Goal: Task Accomplishment & Management: Use online tool/utility

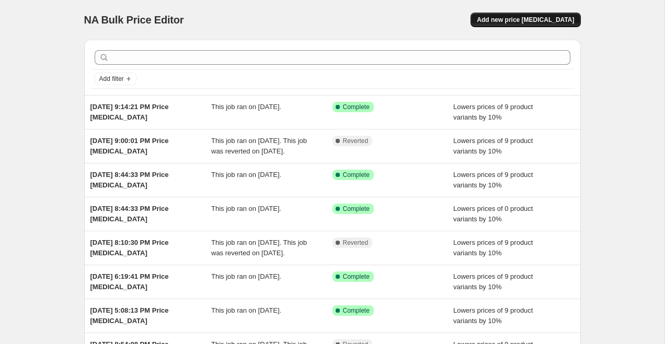
click at [516, 16] on button "Add new price [MEDICAL_DATA]" at bounding box center [525, 20] width 110 height 15
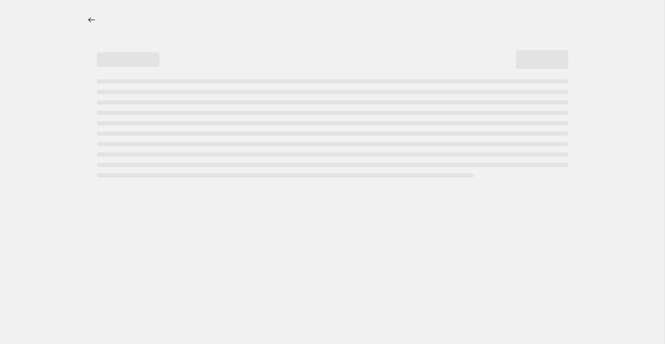
select select "percentage"
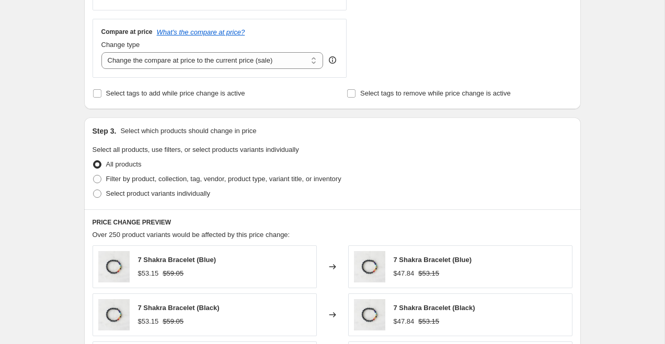
scroll to position [364, 0]
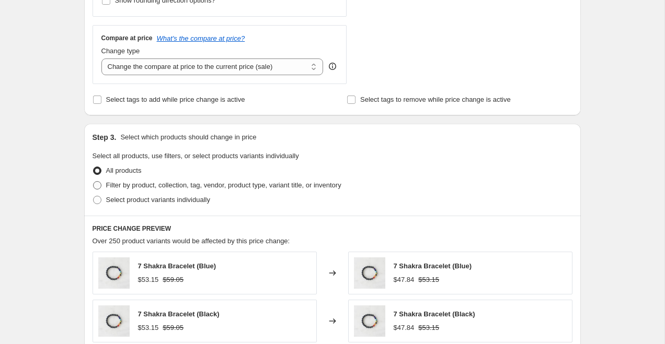
click at [190, 181] on span "Filter by product, collection, tag, vendor, product type, variant title, or inv…" at bounding box center [223, 185] width 235 height 10
click at [94, 181] on input "Filter by product, collection, tag, vendor, product type, variant title, or inv…" at bounding box center [93, 181] width 1 height 1
radio input "true"
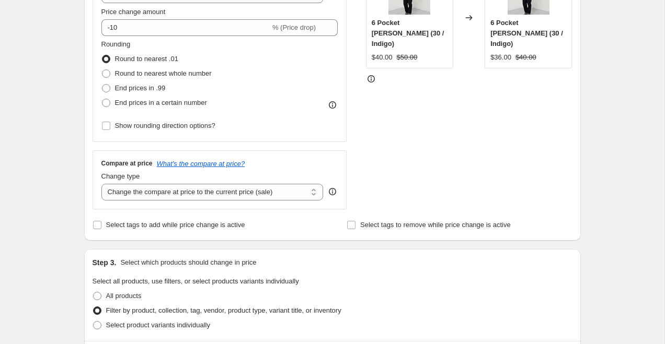
scroll to position [271, 0]
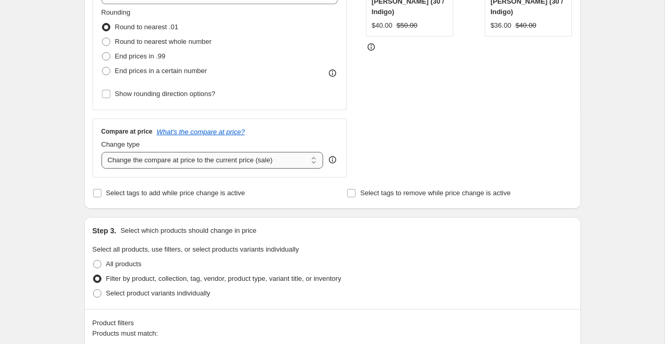
click at [149, 159] on select "Change the compare at price to the current price (sale) Change the compare at p…" at bounding box center [212, 160] width 222 height 17
select select "no_change"
click at [101, 152] on select "Change the compare at price to the current price (sale) Change the compare at p…" at bounding box center [212, 160] width 222 height 17
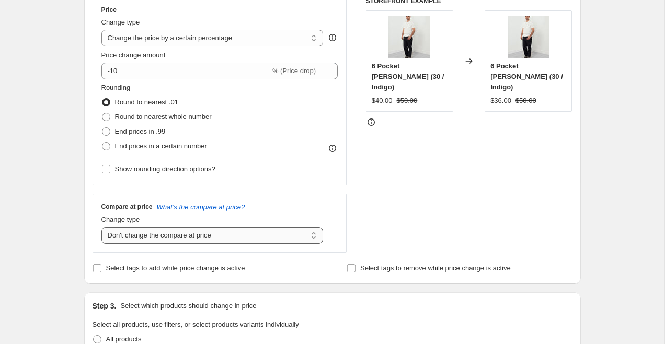
scroll to position [192, 0]
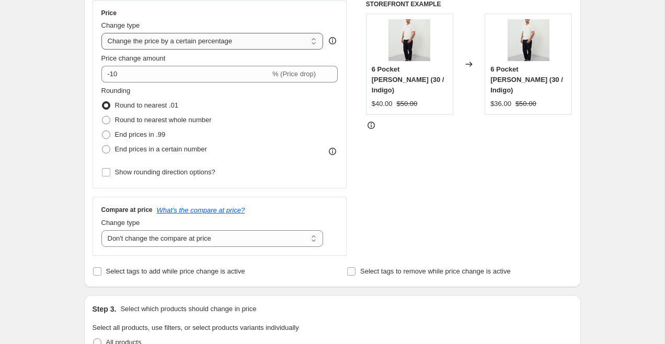
click at [224, 43] on select "Change the price to a certain amount Change the price by a certain amount Chang…" at bounding box center [212, 41] width 222 height 17
select select "pcap"
click at [101, 33] on select "Change the price to a certain amount Change the price by a certain amount Chang…" at bounding box center [212, 41] width 222 height 17
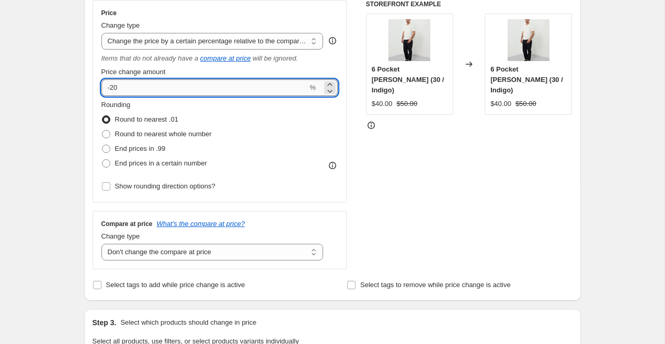
click at [149, 87] on input "-20" at bounding box center [204, 87] width 206 height 17
type input "-25"
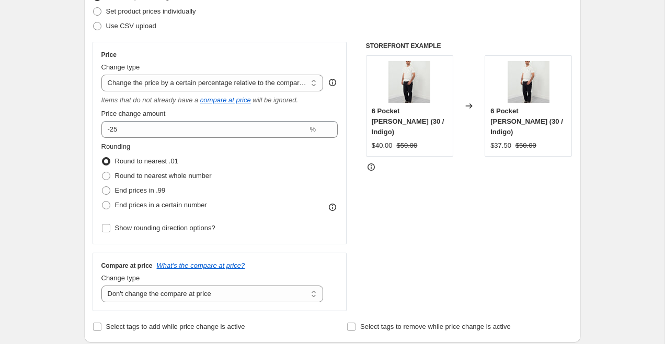
scroll to position [153, 0]
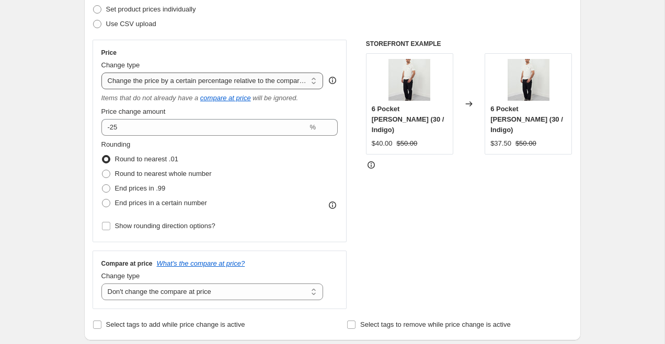
click at [224, 77] on select "Change the price to a certain amount Change the price by a certain amount Chang…" at bounding box center [212, 81] width 222 height 17
click at [184, 86] on select "Change the price to a certain amount Change the price by a certain amount Chang…" at bounding box center [212, 81] width 222 height 17
select select "ecap"
click at [101, 73] on select "Change the price to a certain amount Change the price by a certain amount Chang…" at bounding box center [212, 81] width 222 height 17
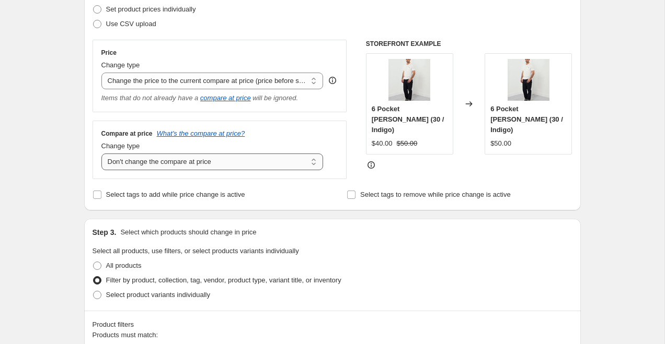
click at [204, 166] on select "Change the compare at price to the current price (sale) Change the compare at p…" at bounding box center [212, 162] width 222 height 17
select select "remove"
click at [101, 154] on select "Change the compare at price to the current price (sale) Change the compare at p…" at bounding box center [212, 162] width 222 height 17
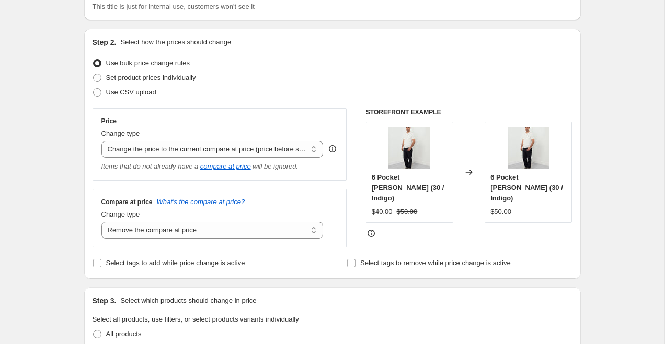
scroll to position [83, 0]
